Goal: Information Seeking & Learning: Learn about a topic

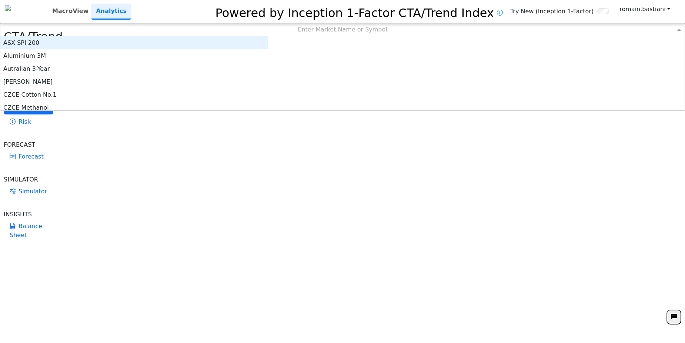
drag, startPoint x: 0, startPoint y: 0, endPoint x: 258, endPoint y: 32, distance: 259.6
click at [258, 32] on div "Enter Market Name or Symbol" at bounding box center [342, 29] width 684 height 13
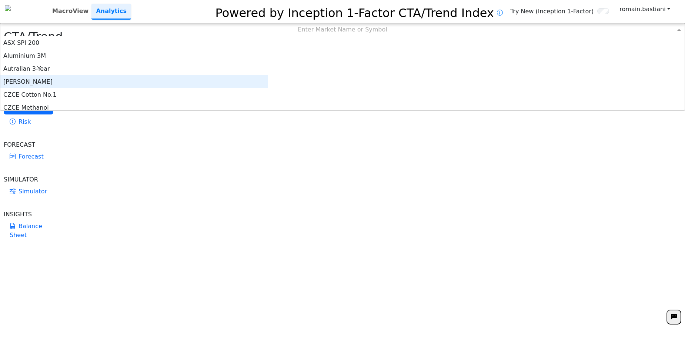
click at [235, 80] on div "[PERSON_NAME]" at bounding box center [133, 81] width 267 height 13
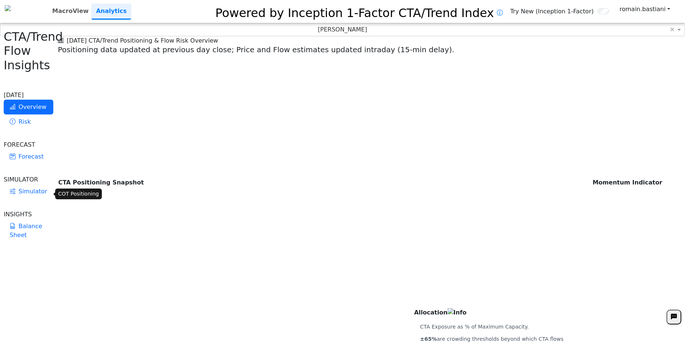
click at [29, 219] on link "Balance Sheet" at bounding box center [29, 231] width 50 height 24
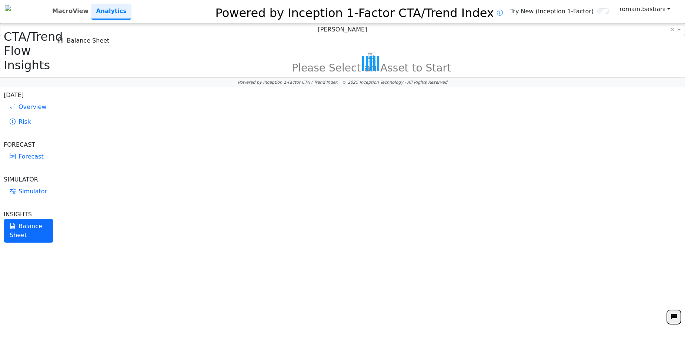
click at [209, 45] on div "Balance Sheet" at bounding box center [371, 40] width 627 height 9
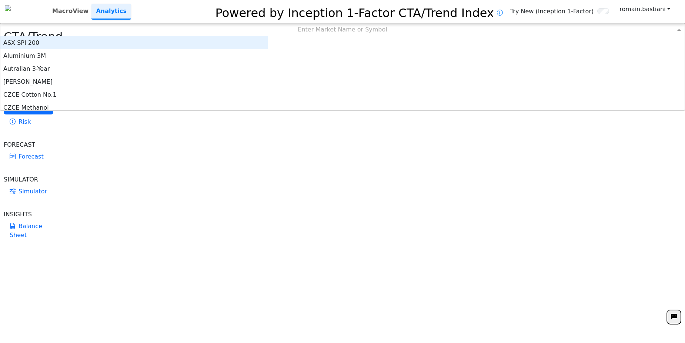
scroll to position [68, 262]
click at [315, 27] on div "Enter Market Name or Symbol" at bounding box center [342, 29] width 685 height 13
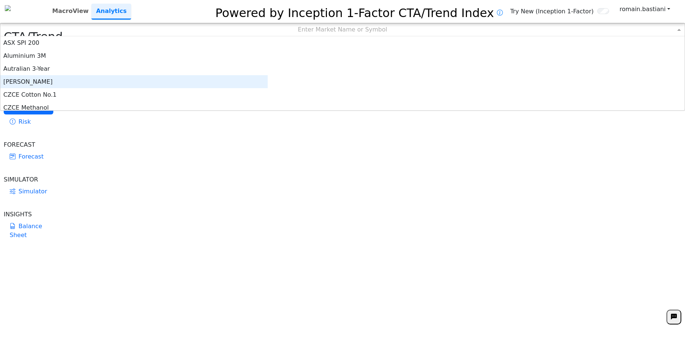
click at [248, 81] on div "[PERSON_NAME]" at bounding box center [133, 81] width 267 height 13
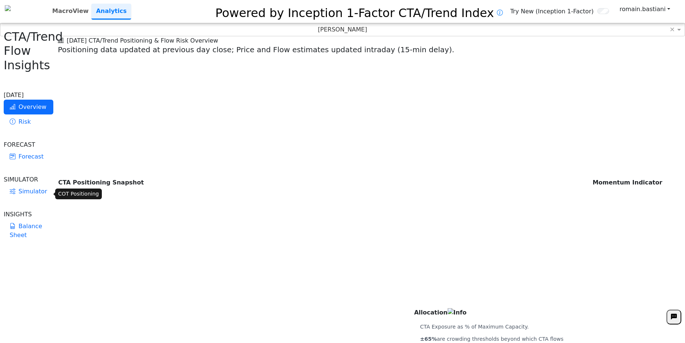
click at [33, 219] on link "Balance Sheet" at bounding box center [29, 231] width 50 height 24
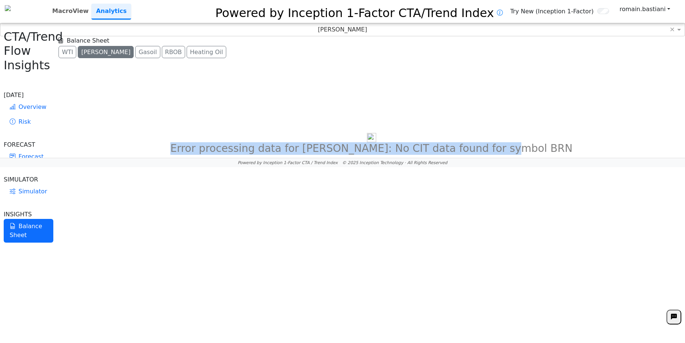
drag, startPoint x: 453, startPoint y: 162, endPoint x: 268, endPoint y: 169, distance: 185.3
click at [268, 155] on div "Error processing data for Brent: No CIT data found for symbol BRN" at bounding box center [371, 144] width 627 height 22
copy h3 "Error processing data for Brent: No CIT data found for symbol BRN"
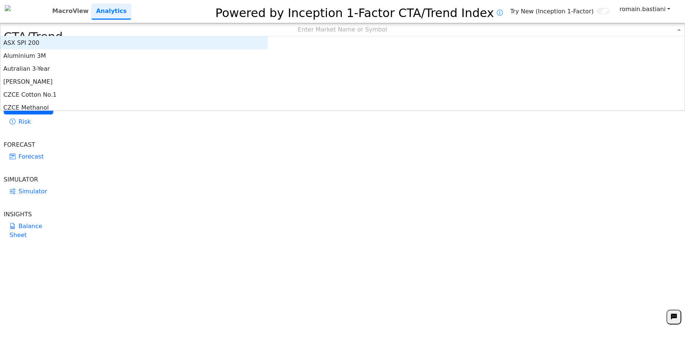
click at [281, 29] on div "Enter Market Name or Symbol" at bounding box center [342, 29] width 684 height 13
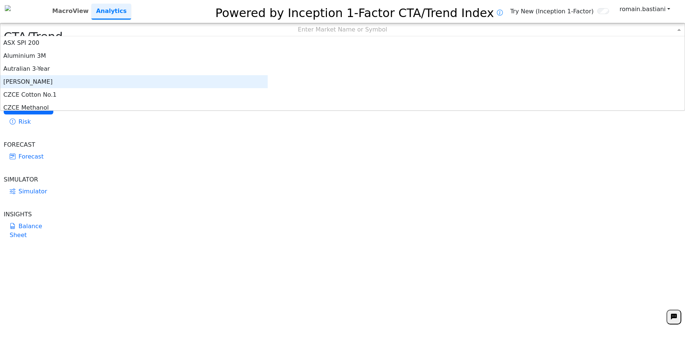
click at [230, 80] on div "[PERSON_NAME]" at bounding box center [133, 81] width 267 height 13
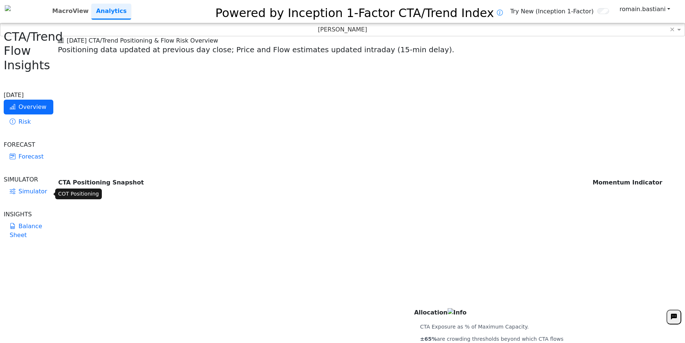
click at [28, 219] on link "Balance Sheet" at bounding box center [29, 231] width 50 height 24
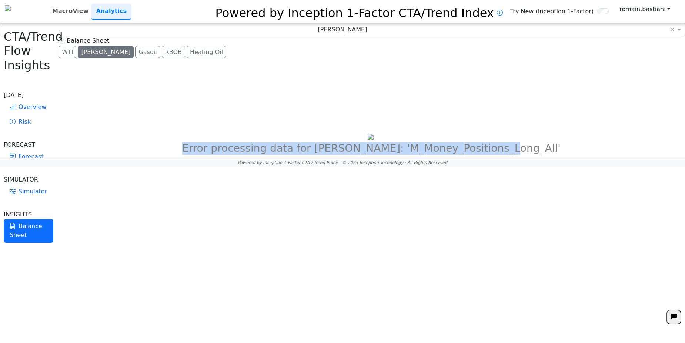
drag, startPoint x: 464, startPoint y: 162, endPoint x: 282, endPoint y: 166, distance: 182.6
click at [282, 155] on h3 "Error processing data for [PERSON_NAME]: 'M_Money_Positions_Long_All'" at bounding box center [371, 148] width 627 height 13
copy h3 "Error processing data for [PERSON_NAME]: 'M_Money_Positions_Long_All'"
click at [418, 155] on h3 "Error processing data for [PERSON_NAME]: 'M_Money_Positions_Long_All'" at bounding box center [371, 148] width 627 height 13
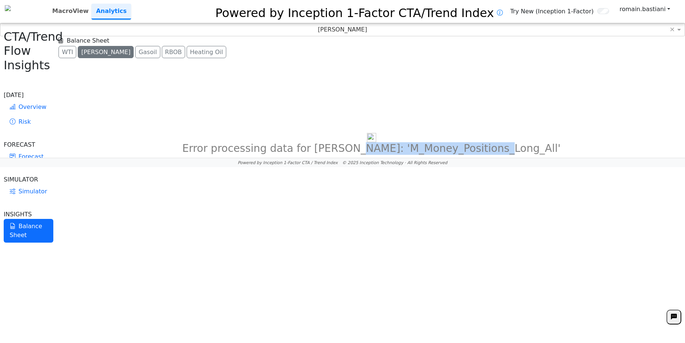
click at [418, 155] on h3 "Error processing data for [PERSON_NAME]: 'M_Money_Positions_Long_All'" at bounding box center [371, 148] width 627 height 13
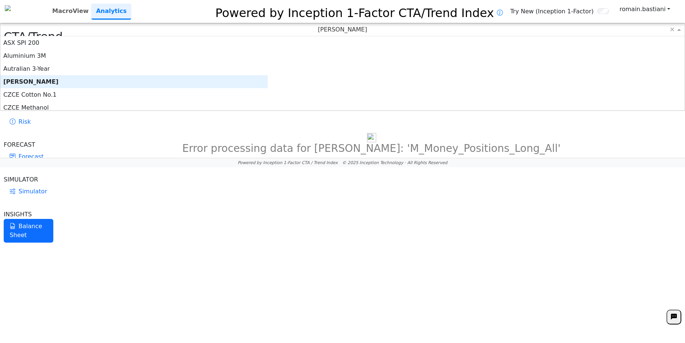
click at [302, 32] on div "[PERSON_NAME]" at bounding box center [342, 29] width 684 height 13
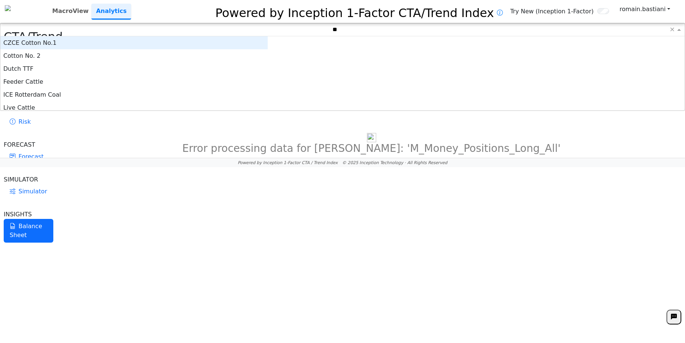
type input "***"
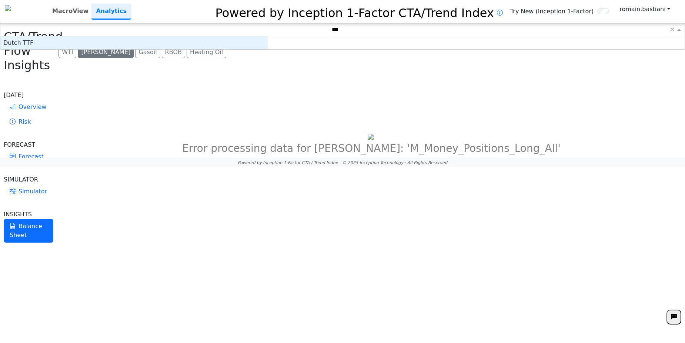
scroll to position [7, 262]
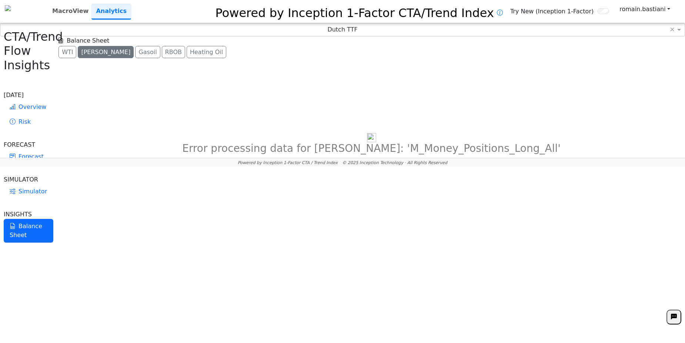
click at [469, 155] on div "Error processing data for [PERSON_NAME]: 'M_Money_Positions_Long_All'" at bounding box center [371, 144] width 627 height 22
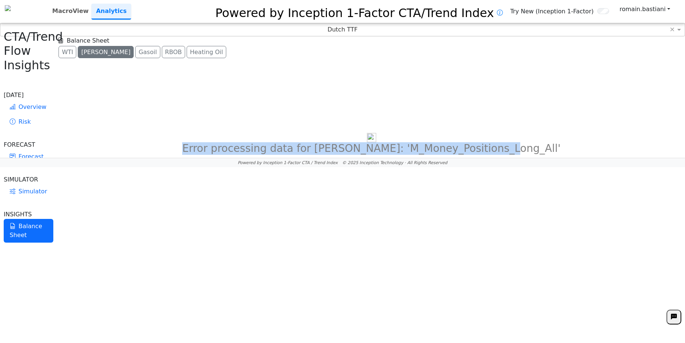
drag, startPoint x: 455, startPoint y: 162, endPoint x: 272, endPoint y: 165, distance: 183.3
click at [272, 155] on h3 "Error processing data for [PERSON_NAME]: 'M_Money_Positions_Long_All'" at bounding box center [371, 148] width 627 height 13
click at [385, 155] on div "Error processing data for [PERSON_NAME]: 'M_Money_Positions_Long_All'" at bounding box center [371, 144] width 627 height 22
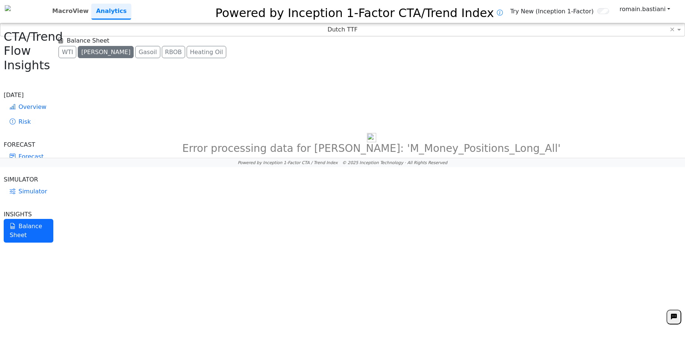
click at [399, 155] on h3 "Error processing data for [PERSON_NAME]: 'M_Money_Positions_Long_All'" at bounding box center [371, 148] width 627 height 13
copy h3 "M_Money_Positions_Long_All"
click at [447, 155] on div "Error processing data for [PERSON_NAME]: 'M_Money_Positions_Long_All'" at bounding box center [371, 144] width 627 height 22
